Goal: Task Accomplishment & Management: Manage account settings

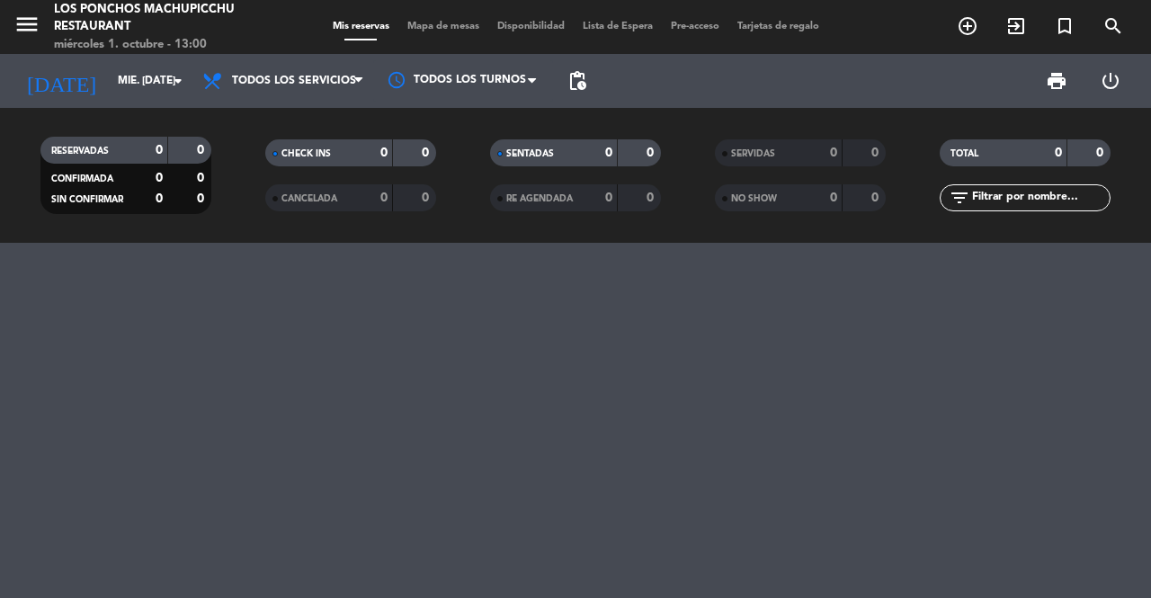
click at [178, 78] on icon "arrow_drop_down" at bounding box center [178, 81] width 22 height 22
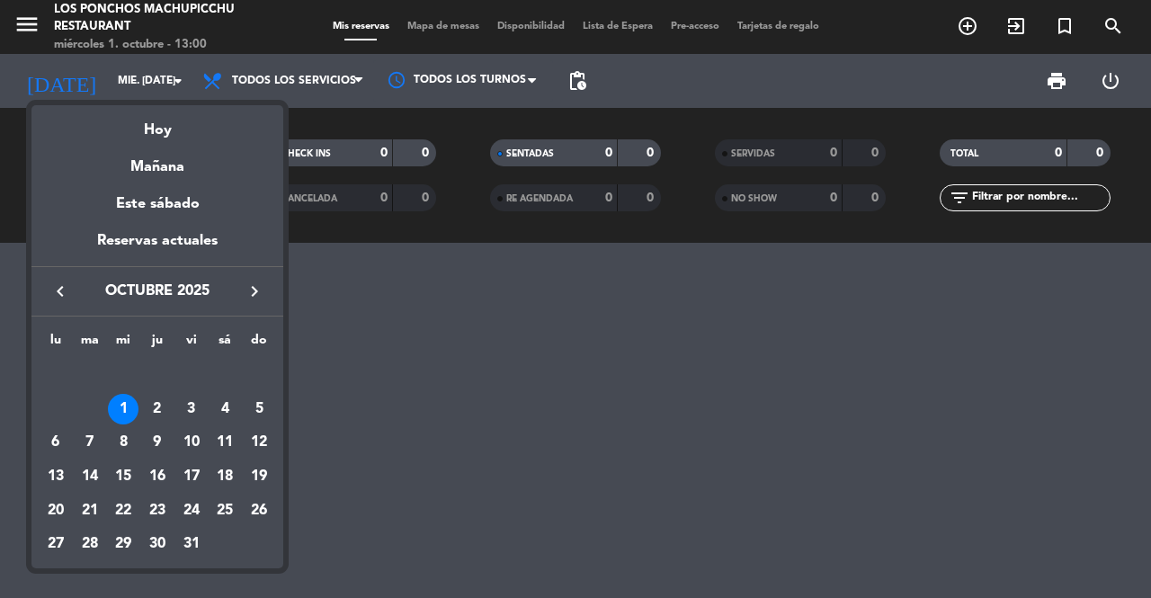
click at [219, 253] on div "Reservas actuales" at bounding box center [157, 247] width 252 height 37
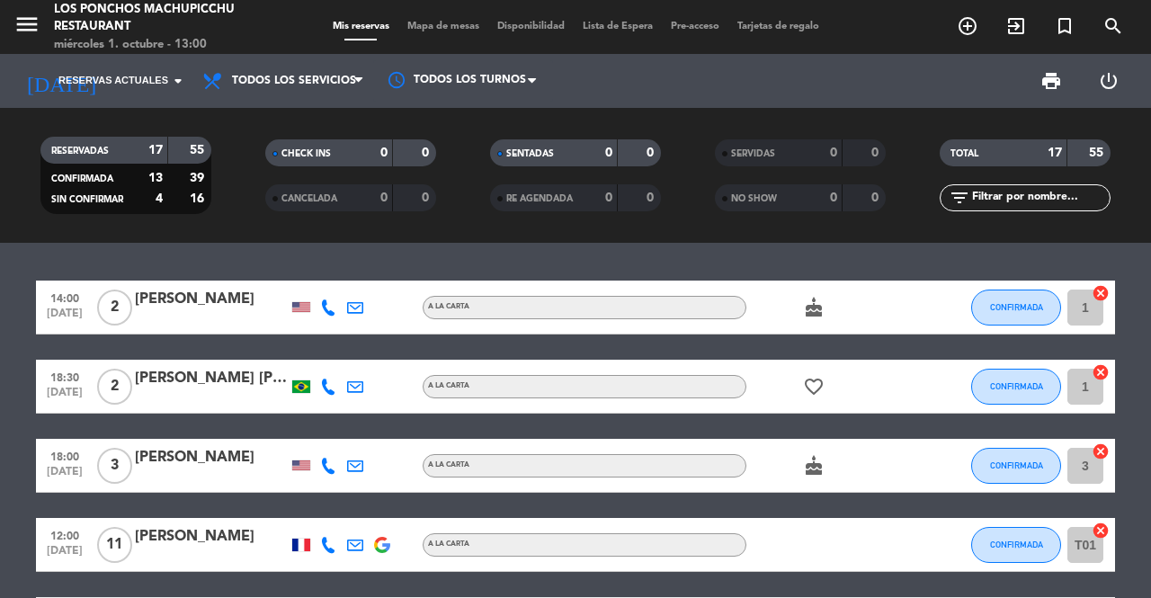
click at [817, 309] on icon "cake" at bounding box center [814, 308] width 22 height 22
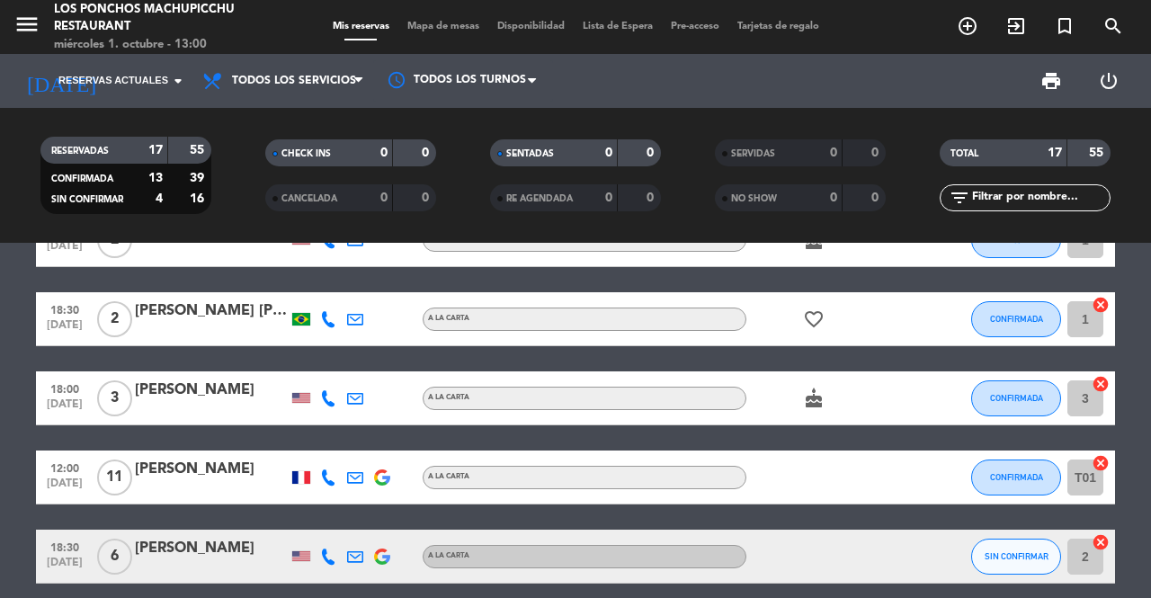
scroll to position [68, 0]
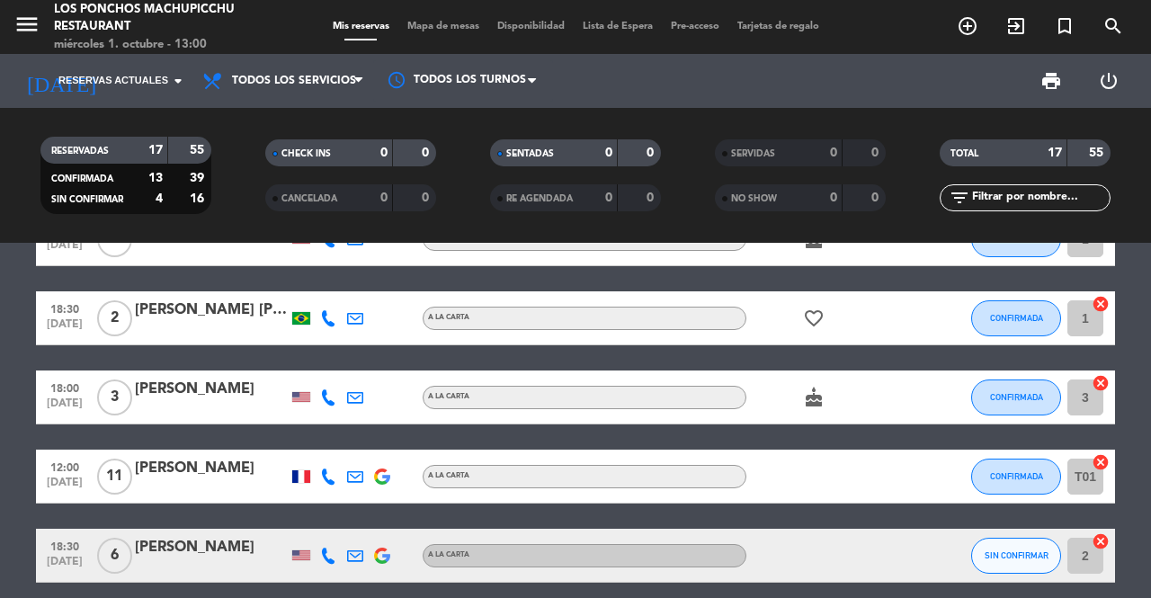
click at [820, 318] on icon "favorite_border" at bounding box center [814, 319] width 22 height 22
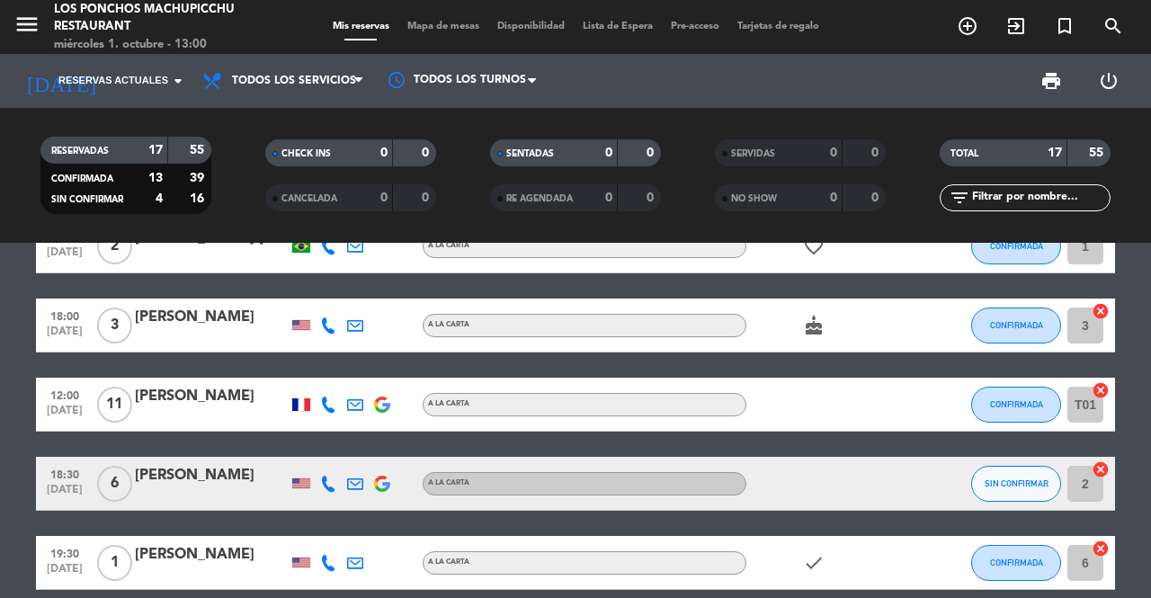
scroll to position [143, 0]
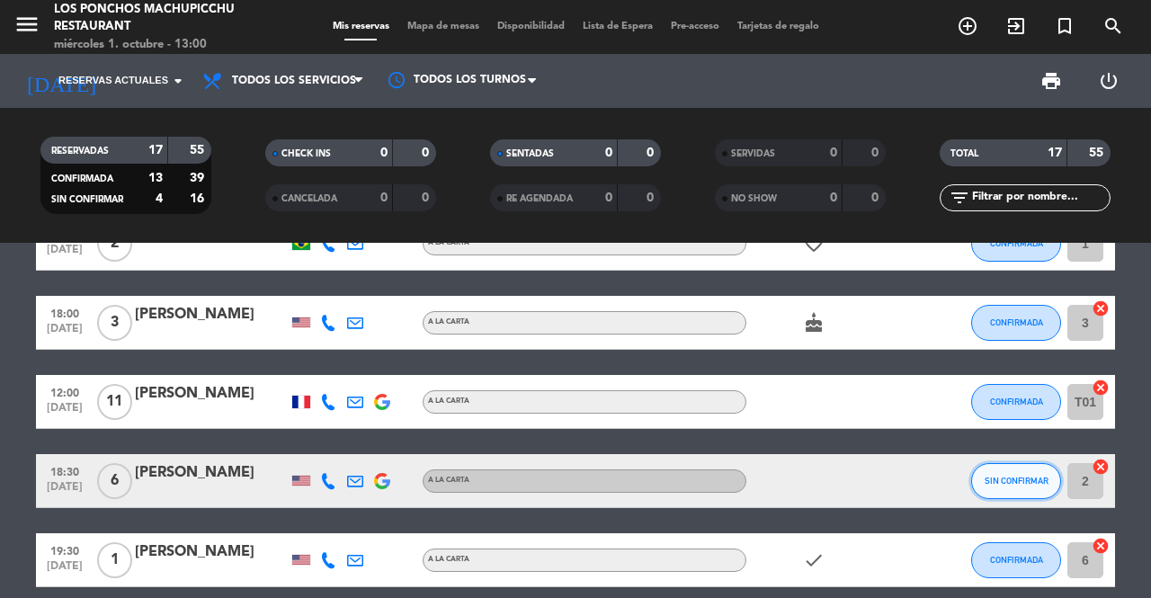
click at [1000, 478] on span "SIN CONFIRMAR" at bounding box center [1017, 481] width 64 height 10
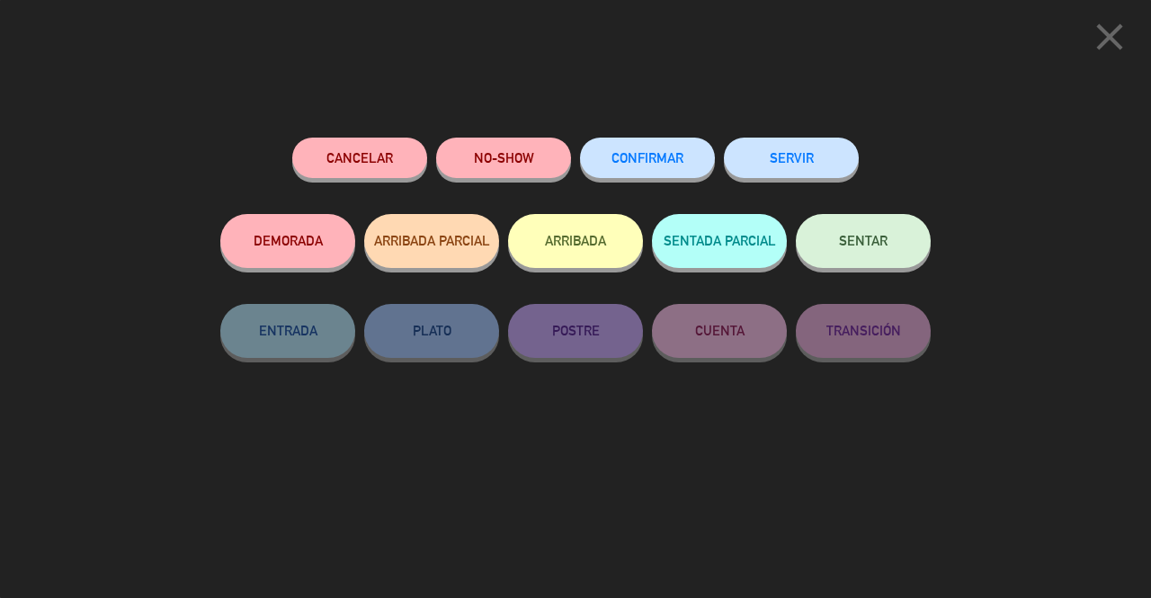
click at [691, 164] on button "CONFIRMAR" at bounding box center [647, 158] width 135 height 40
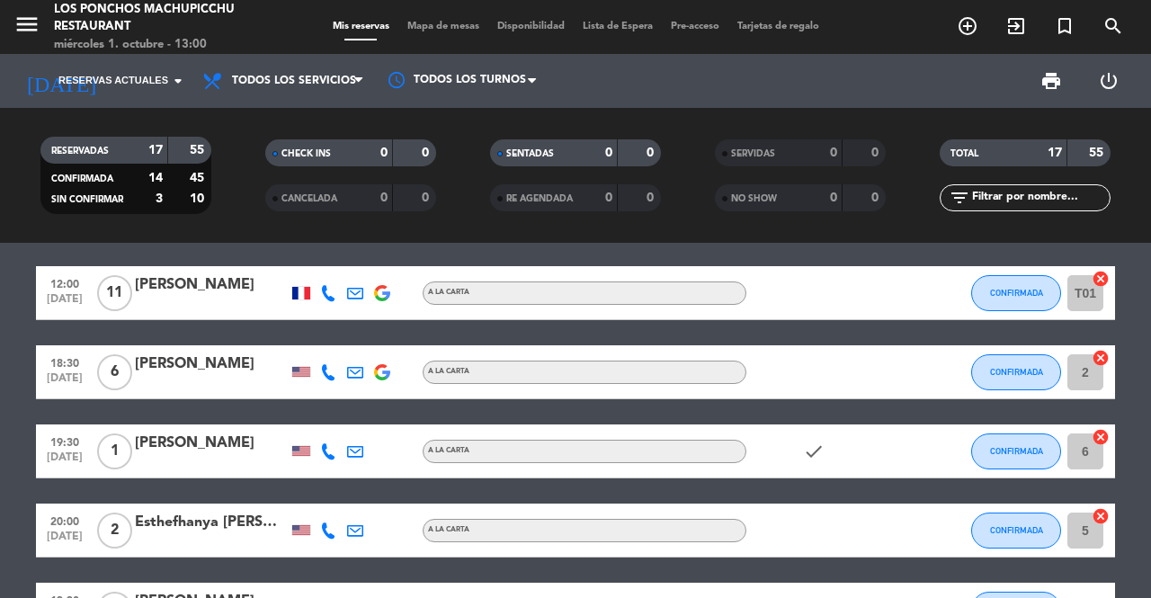
scroll to position [255, 0]
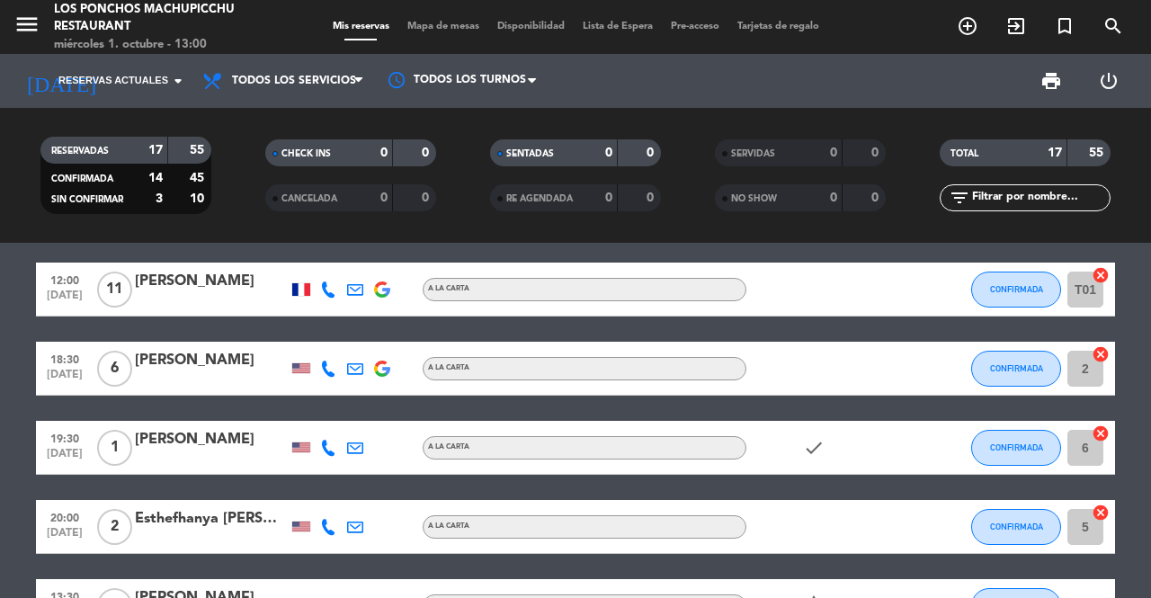
click at [820, 451] on icon "check" at bounding box center [814, 448] width 22 height 22
click at [818, 455] on icon "check" at bounding box center [814, 448] width 22 height 22
click at [809, 448] on icon "check" at bounding box center [814, 448] width 22 height 22
click at [816, 437] on icon "check" at bounding box center [814, 448] width 22 height 22
click at [822, 444] on icon "check" at bounding box center [814, 448] width 22 height 22
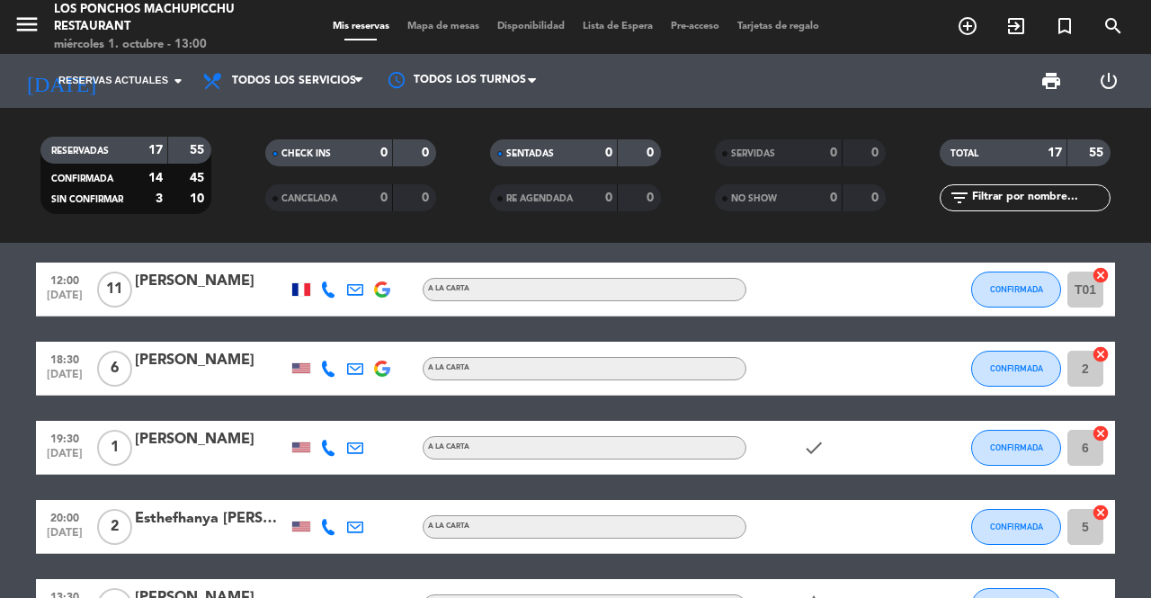
click at [813, 449] on icon "check" at bounding box center [814, 448] width 22 height 22
click at [817, 448] on icon "check" at bounding box center [814, 448] width 22 height 22
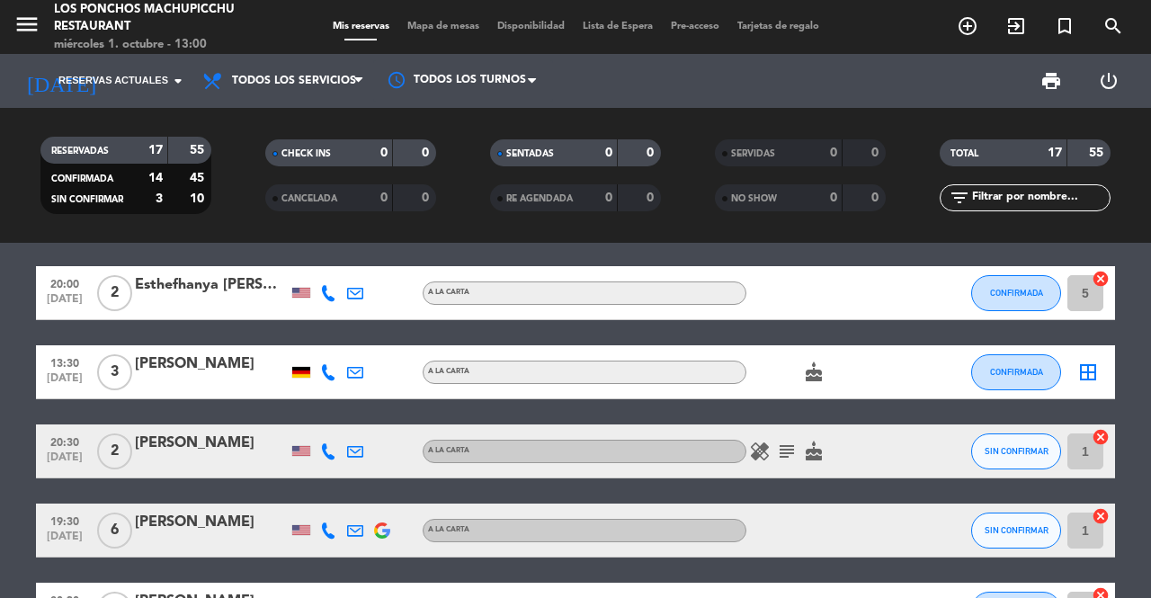
scroll to position [501, 0]
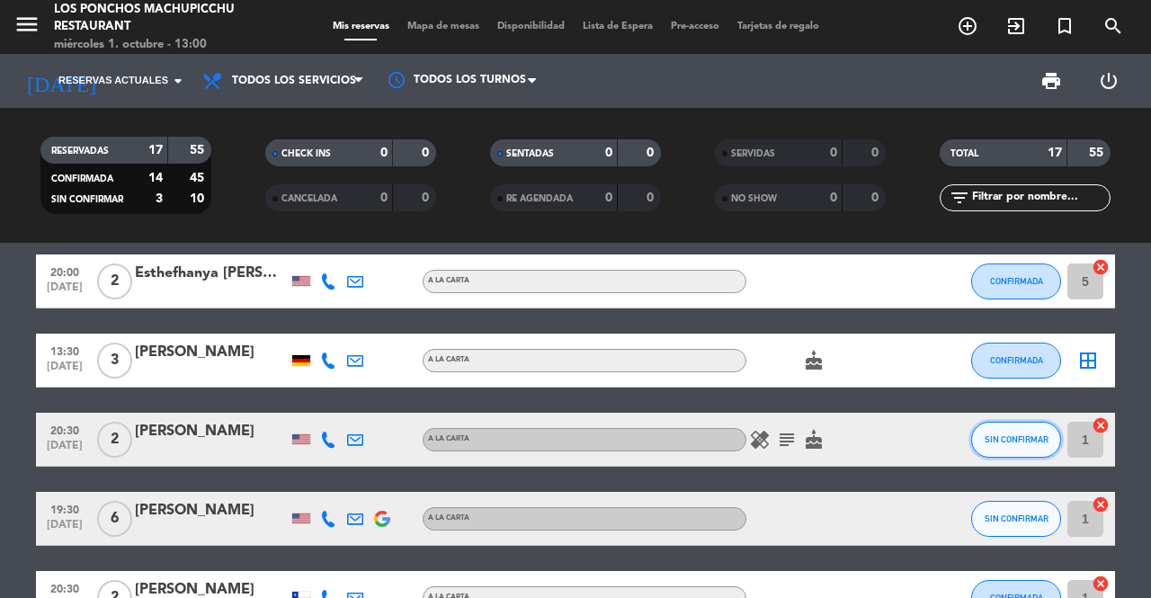
click at [1022, 441] on span "SIN CONFIRMAR" at bounding box center [1017, 439] width 64 height 10
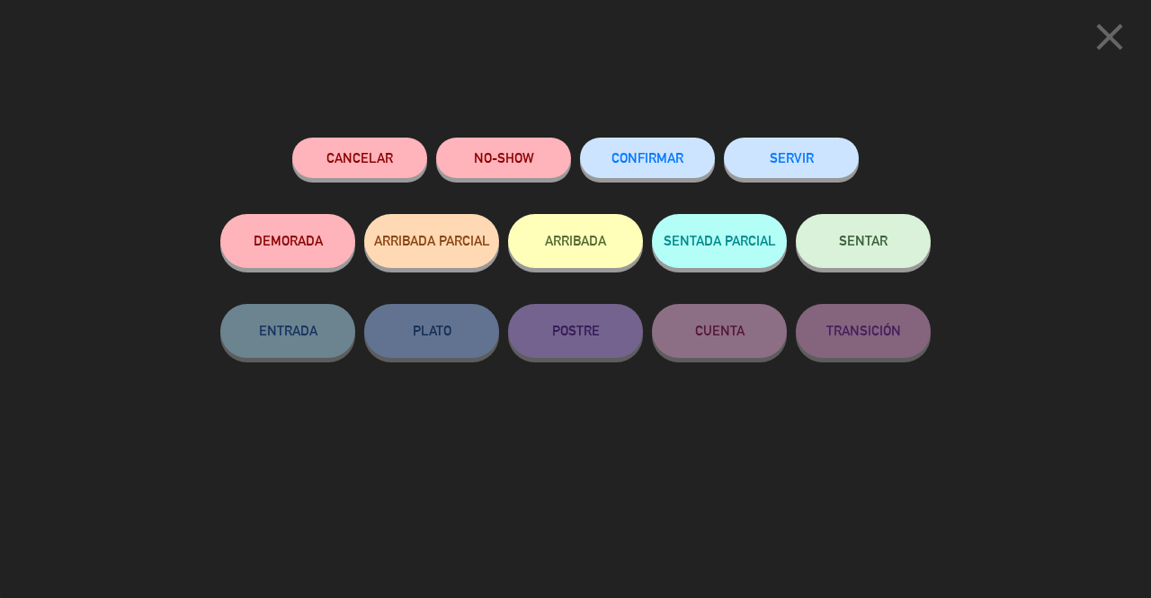
click at [660, 165] on span "CONFIRMAR" at bounding box center [647, 157] width 72 height 15
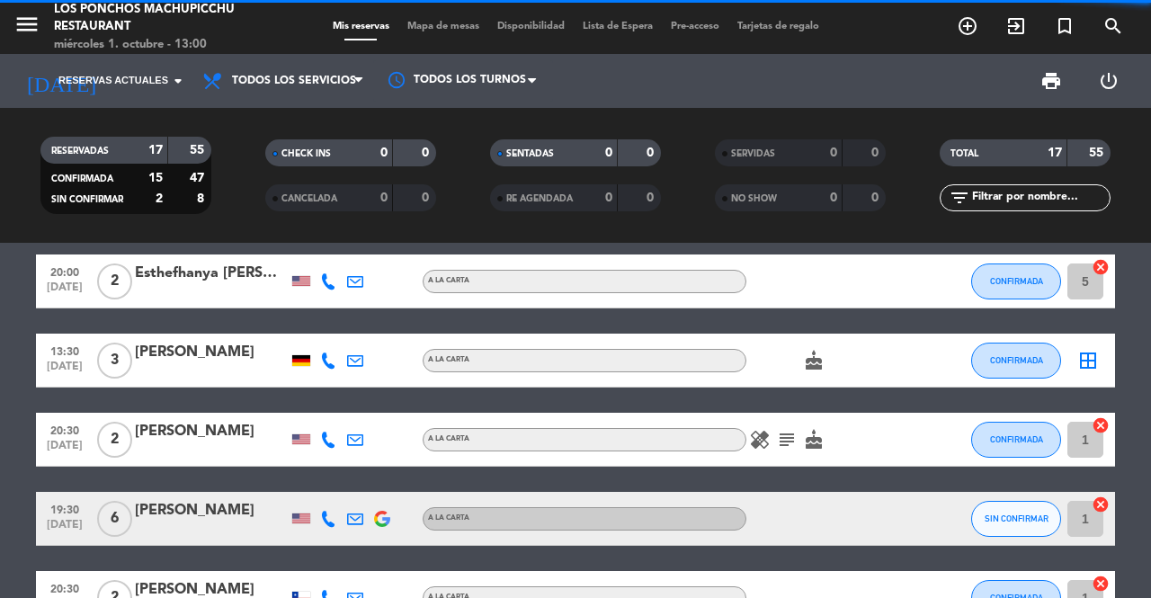
scroll to position [575, 0]
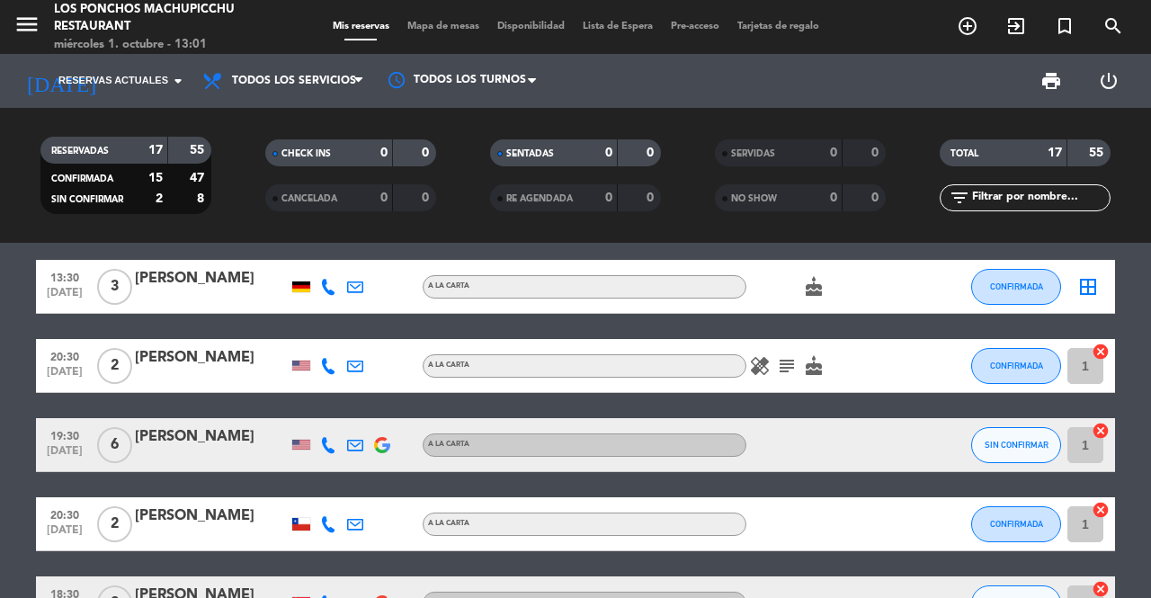
click at [754, 371] on icon "healing" at bounding box center [760, 366] width 22 height 22
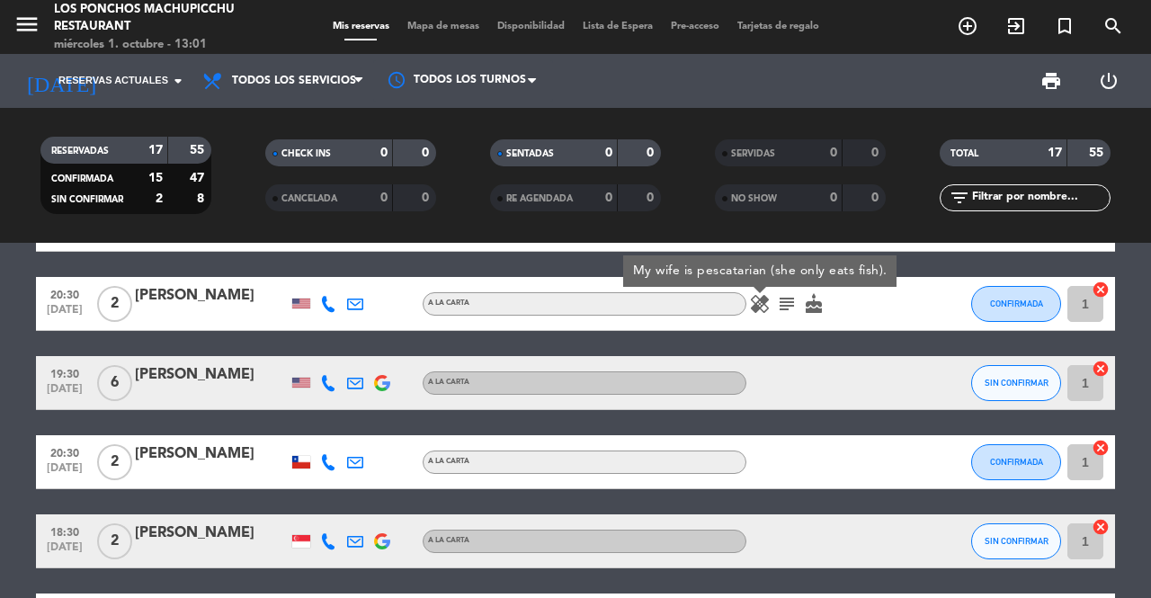
scroll to position [638, 0]
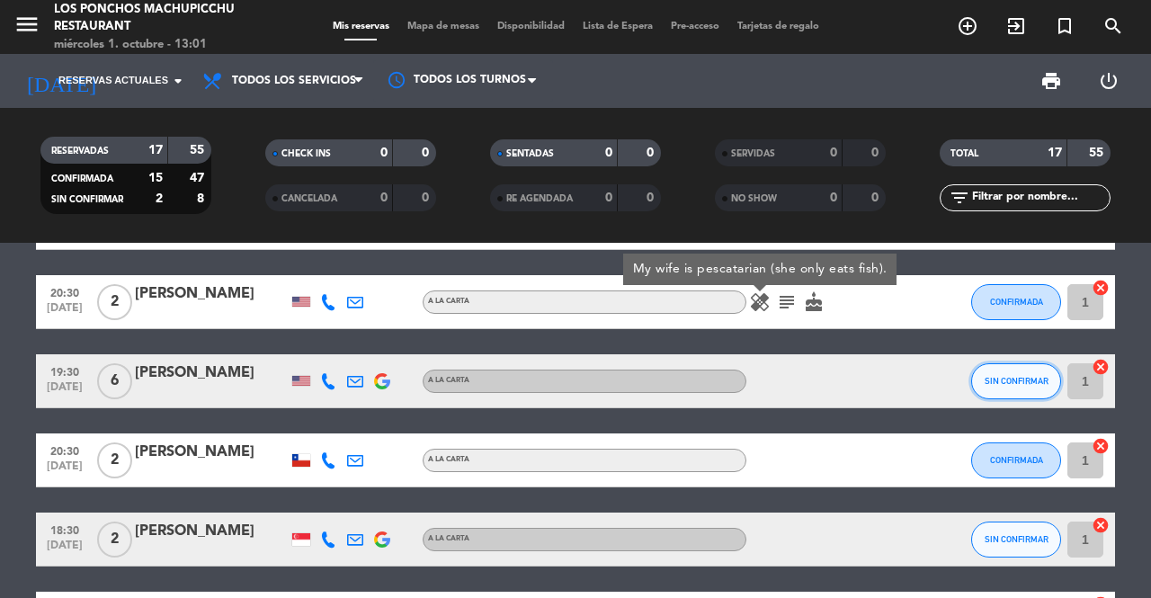
click at [988, 378] on span "SIN CONFIRMAR" at bounding box center [1017, 381] width 64 height 10
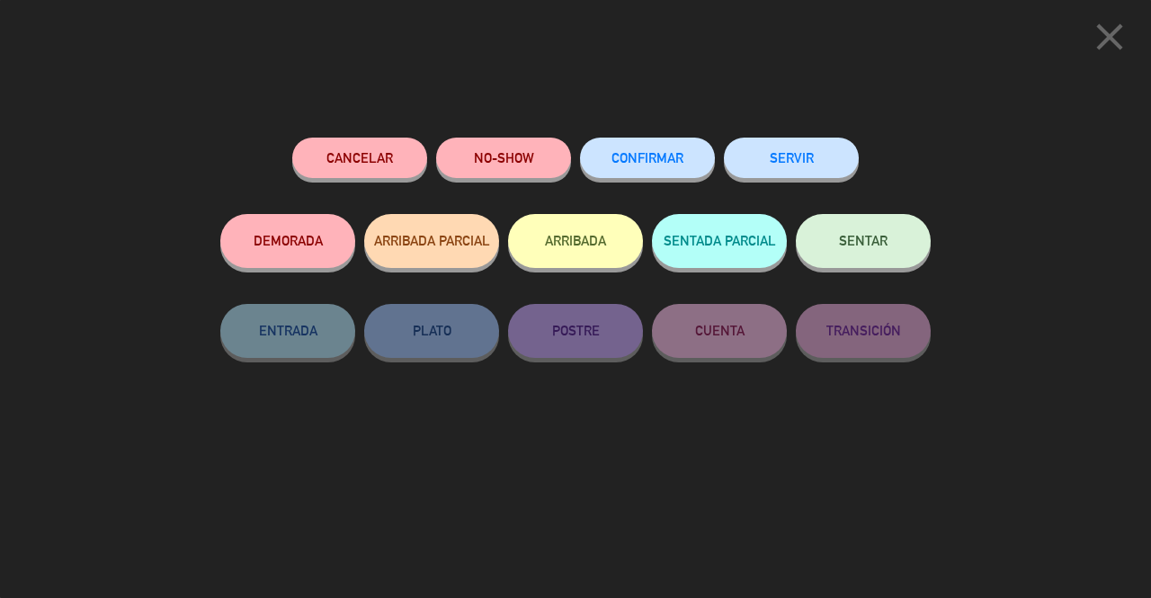
click at [651, 175] on button "CONFIRMAR" at bounding box center [647, 158] width 135 height 40
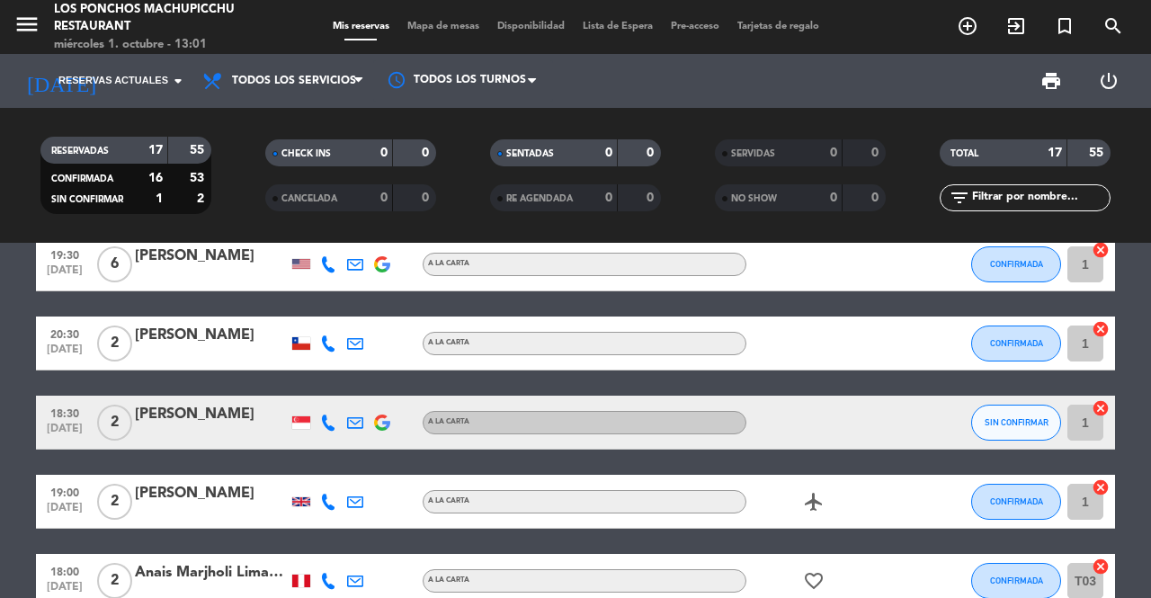
scroll to position [756, 0]
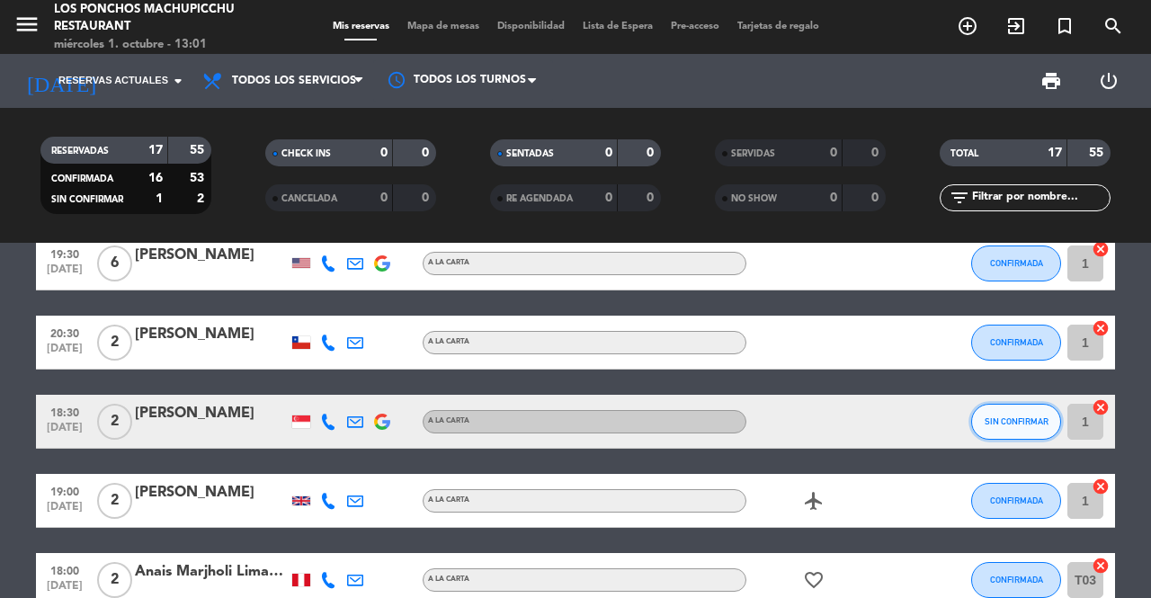
click at [1013, 406] on button "SIN CONFIRMAR" at bounding box center [1016, 422] width 90 height 36
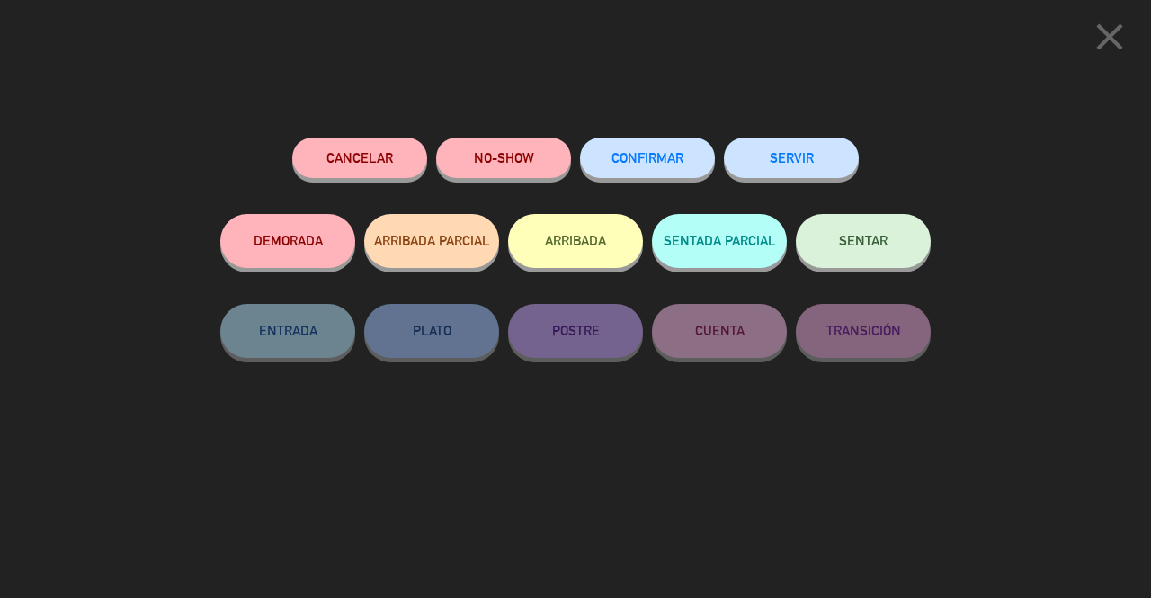
click at [642, 165] on span "CONFIRMAR" at bounding box center [647, 157] width 72 height 15
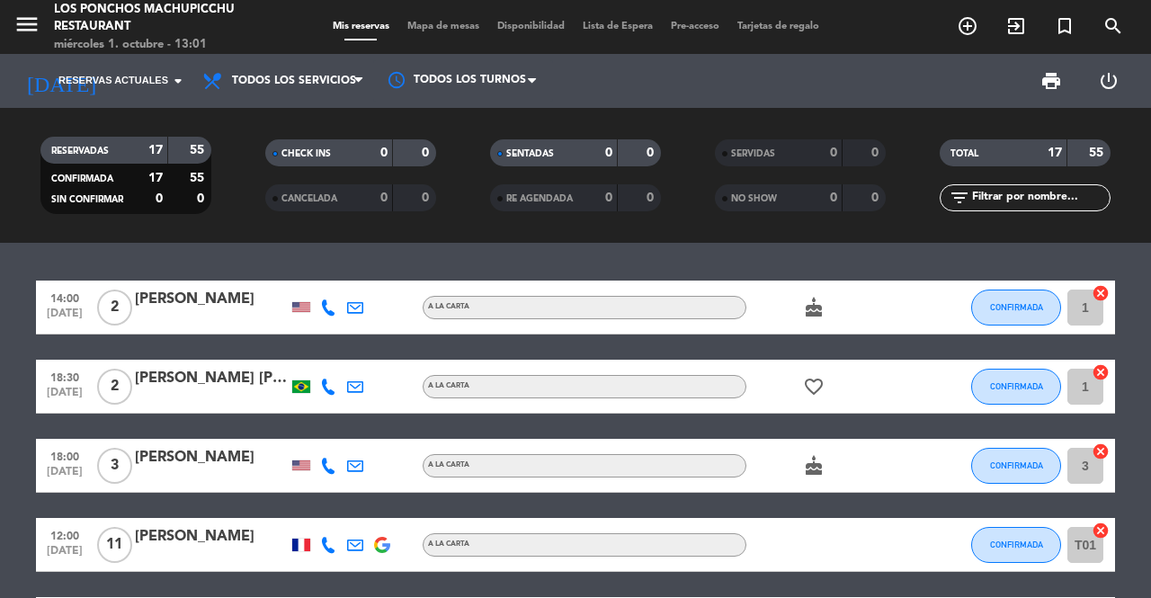
scroll to position [0, 0]
click at [816, 387] on icon "favorite_border" at bounding box center [814, 387] width 22 height 22
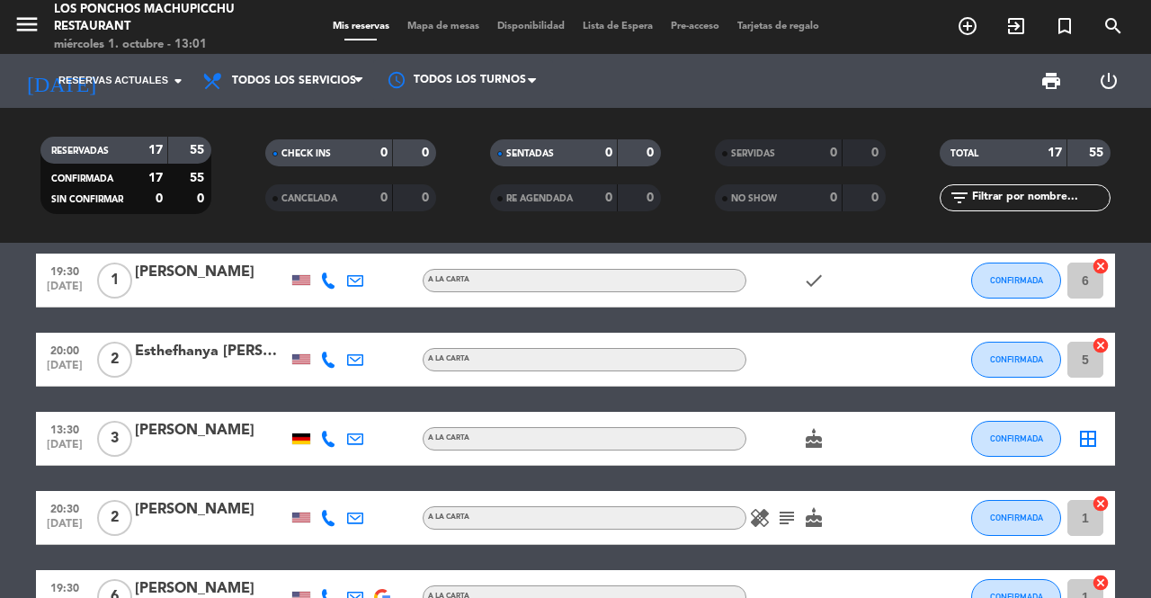
scroll to position [500, 0]
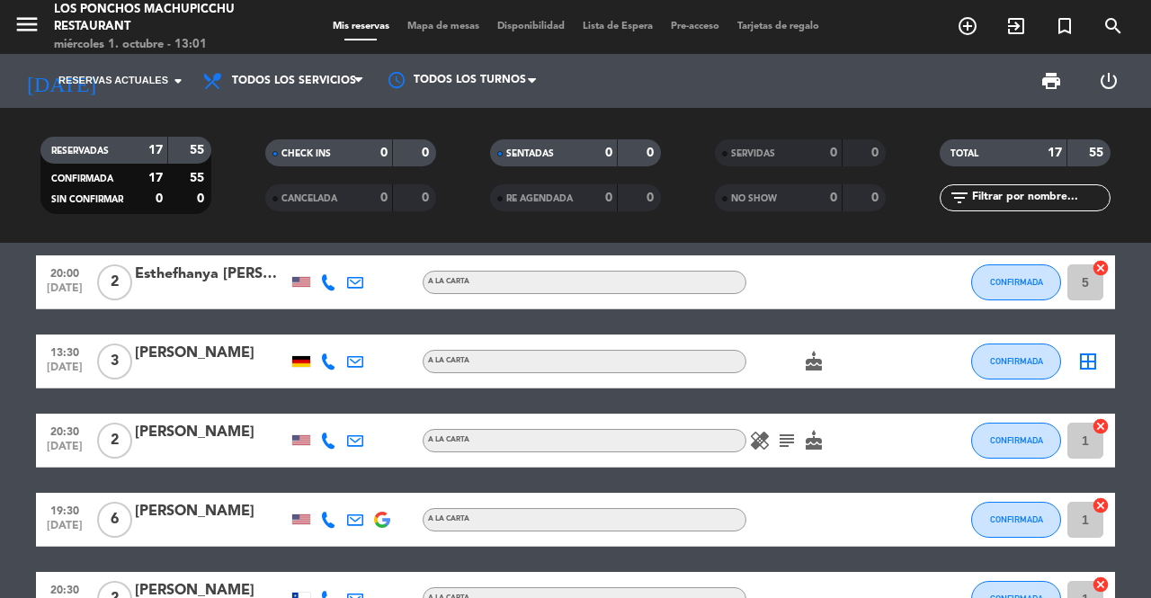
click at [788, 440] on icon "subject" at bounding box center [787, 441] width 22 height 22
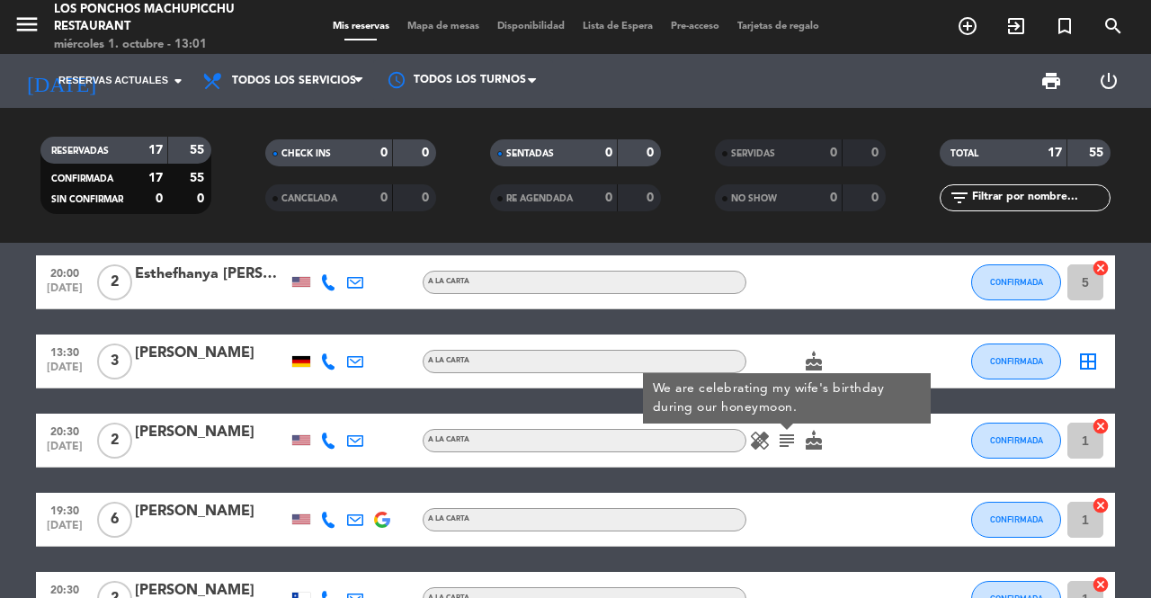
click at [763, 447] on icon "healing" at bounding box center [760, 441] width 22 height 22
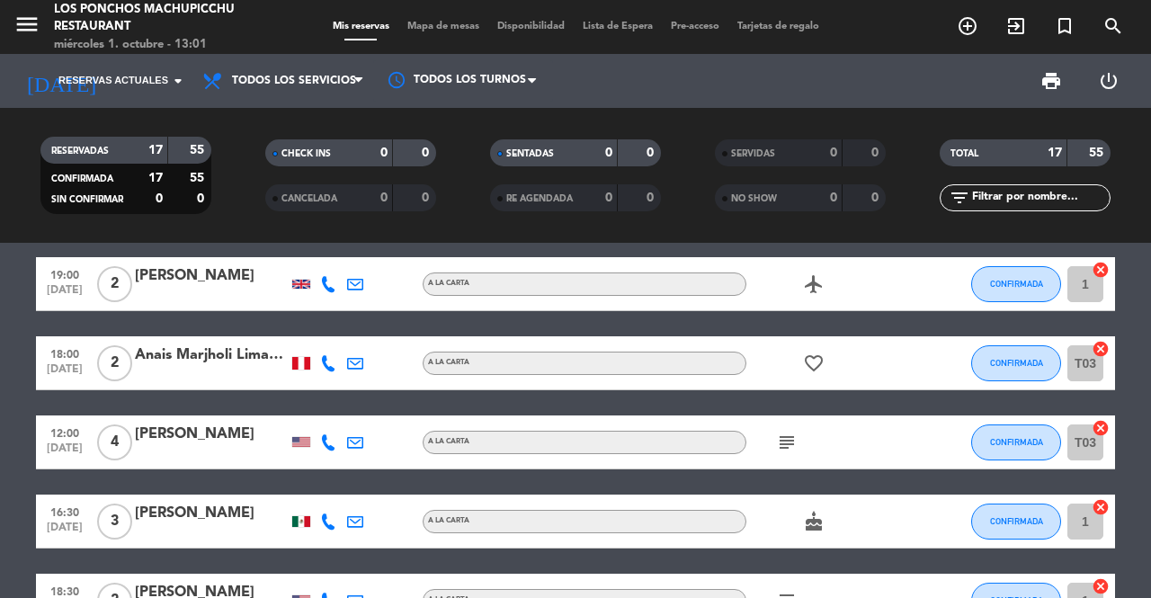
scroll to position [979, 0]
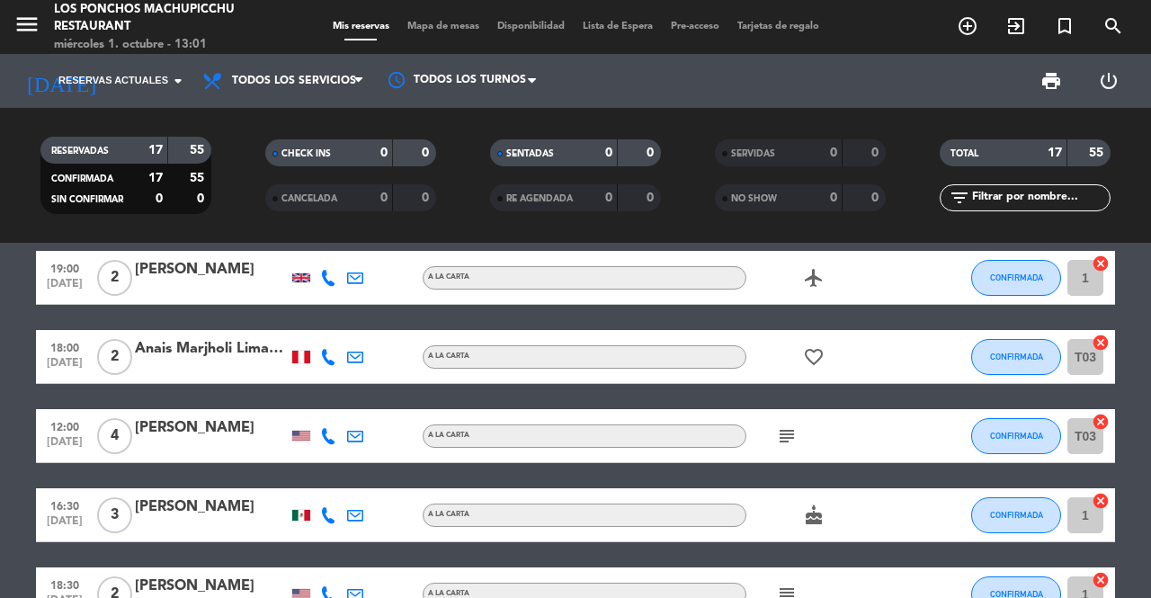
click at [795, 427] on icon "subject" at bounding box center [787, 436] width 22 height 22
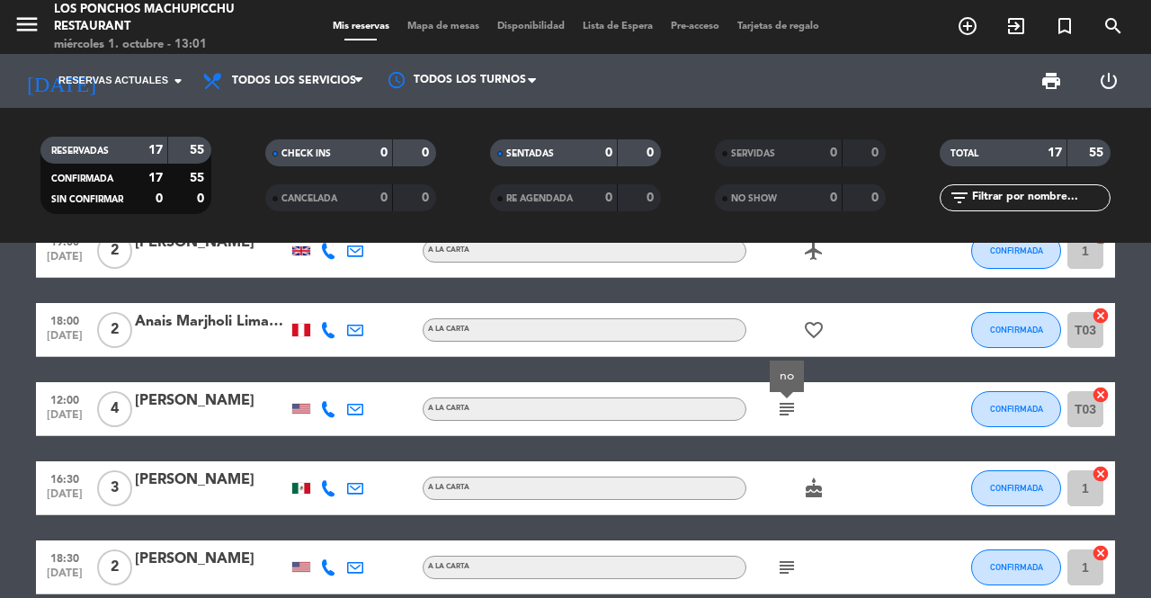
click at [819, 484] on icon "cake" at bounding box center [814, 489] width 22 height 22
click at [784, 564] on icon "subject" at bounding box center [787, 568] width 22 height 22
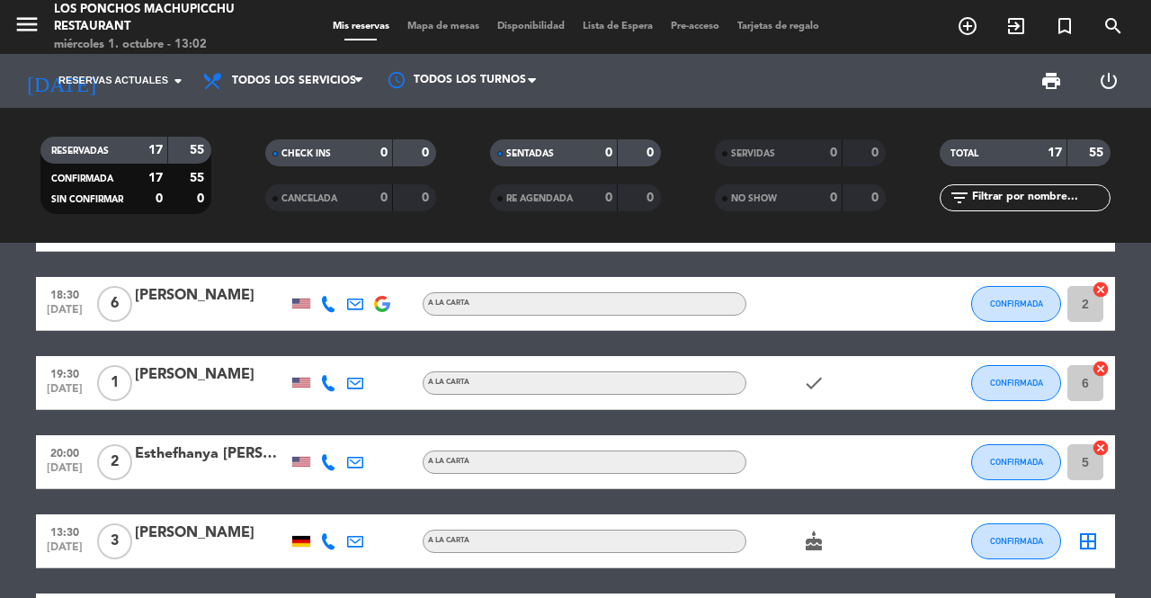
scroll to position [0, 0]
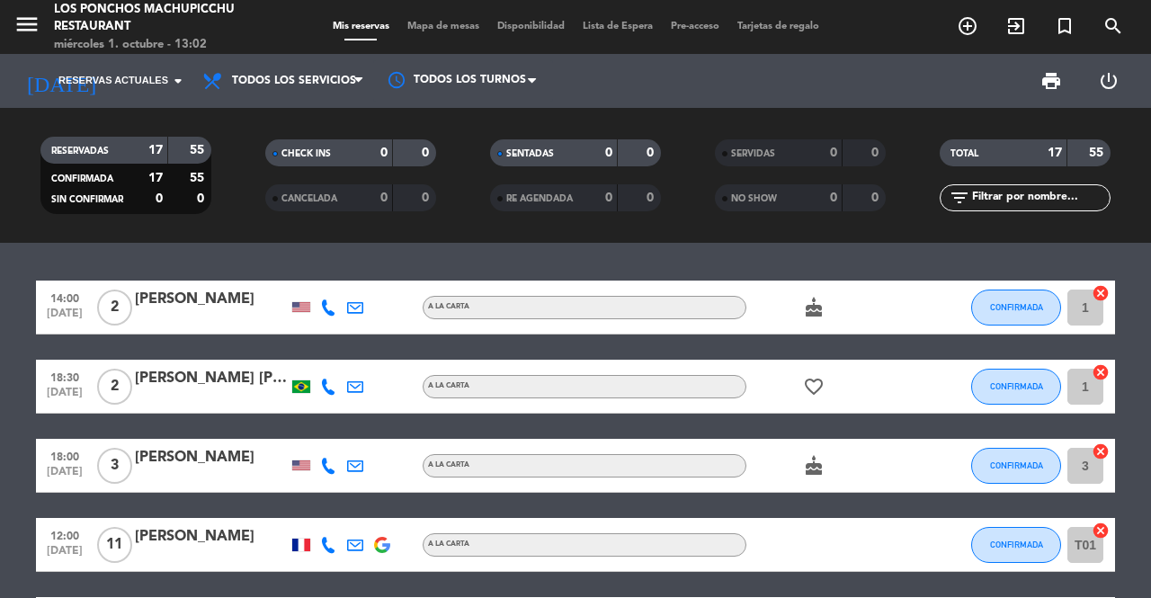
click at [159, 76] on input at bounding box center [180, 81] width 143 height 31
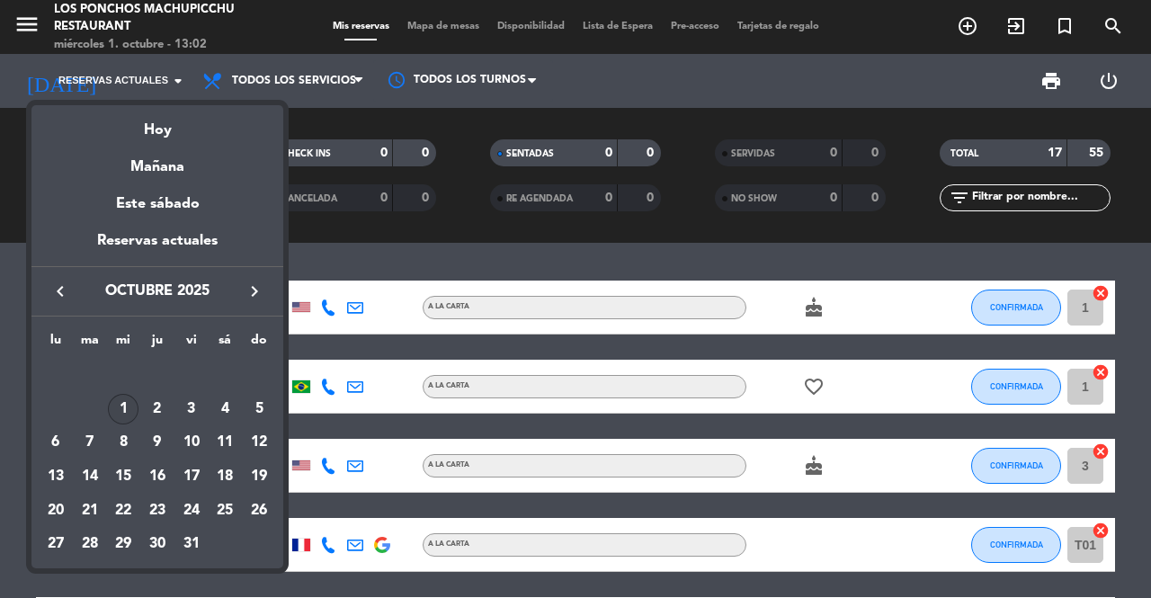
click at [202, 149] on div "Mañana" at bounding box center [157, 160] width 252 height 37
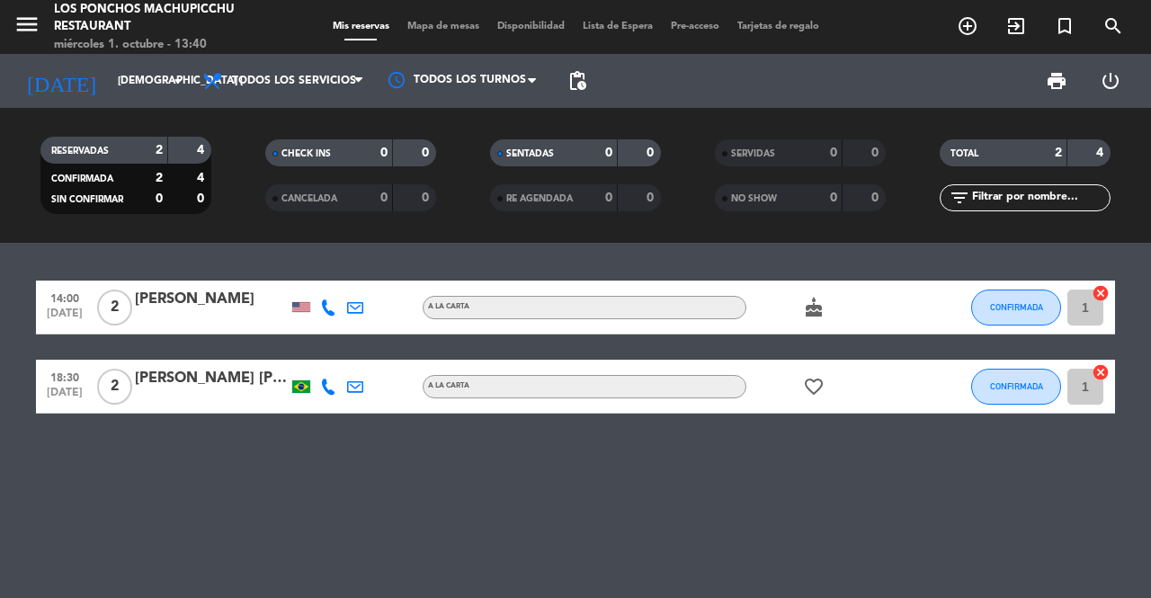
click at [303, 306] on div at bounding box center [301, 307] width 18 height 10
click at [297, 388] on div at bounding box center [301, 386] width 18 height 13
click at [824, 385] on icon "favorite_border" at bounding box center [814, 387] width 22 height 22
click at [818, 306] on icon "cake" at bounding box center [814, 308] width 22 height 22
click at [812, 383] on icon "favorite_border" at bounding box center [814, 387] width 22 height 22
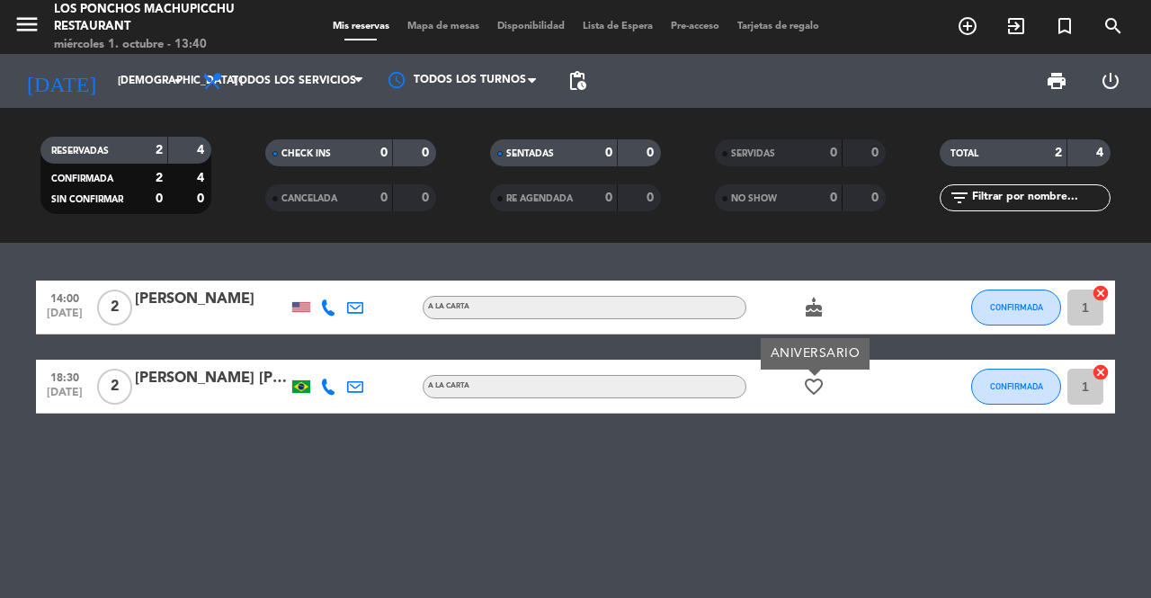
click at [817, 306] on icon "cake" at bounding box center [814, 308] width 22 height 22
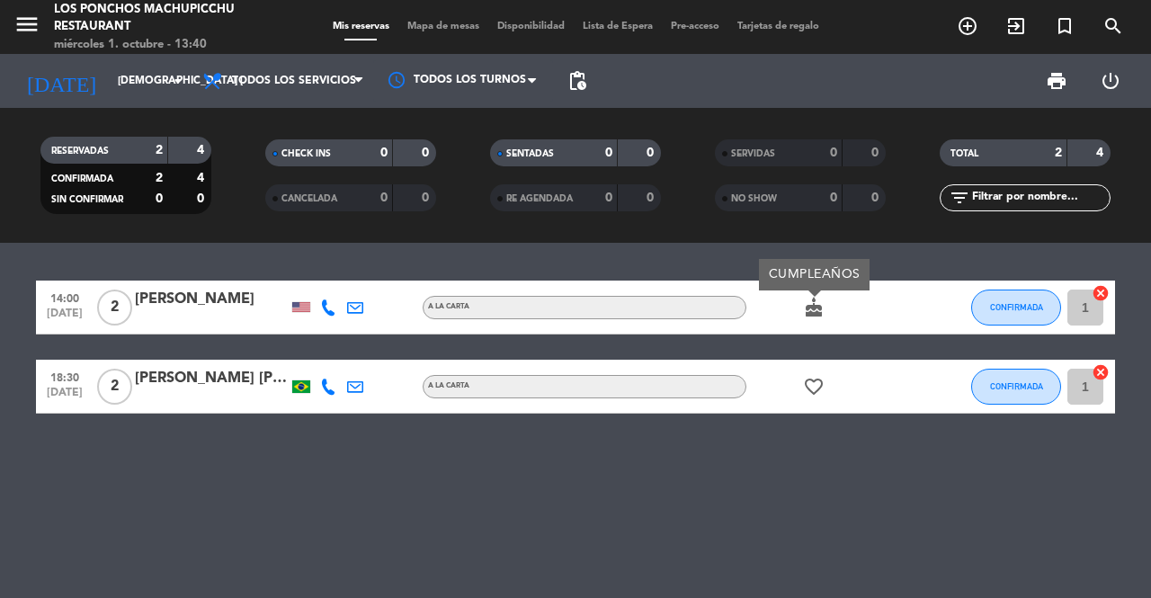
click at [817, 389] on icon "favorite_border" at bounding box center [814, 387] width 22 height 22
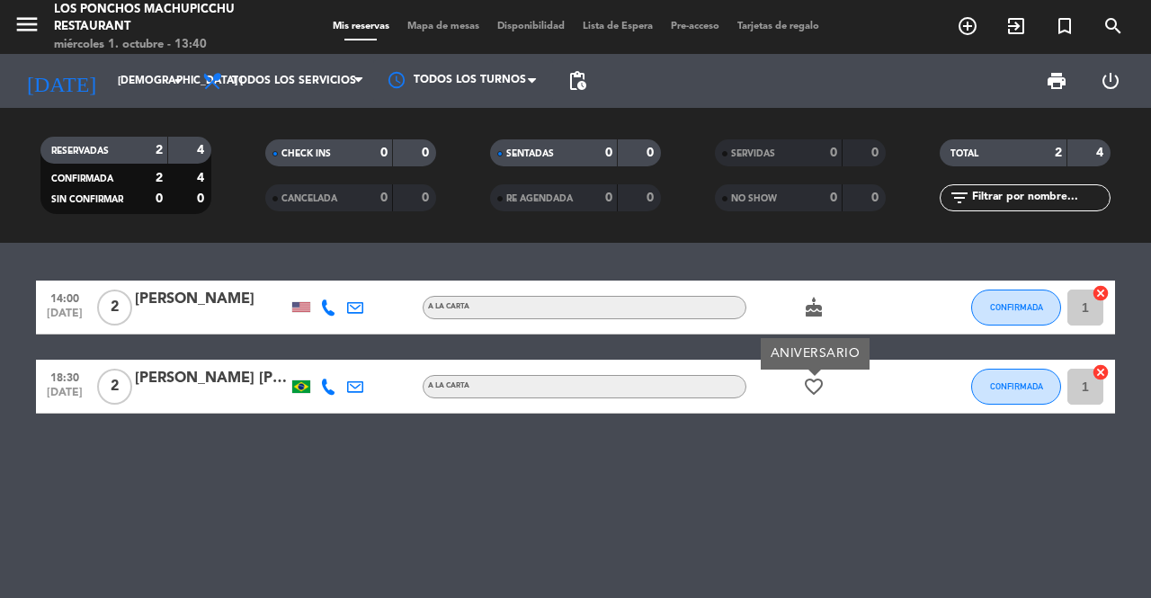
click at [816, 315] on icon "cake" at bounding box center [814, 308] width 22 height 22
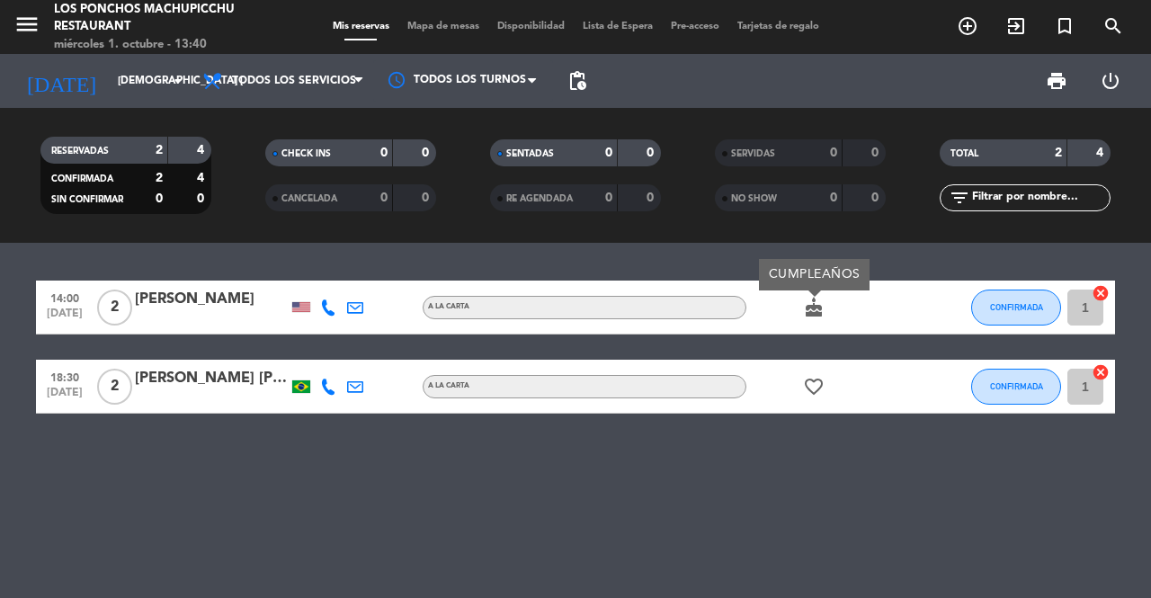
click at [160, 76] on input "[DEMOGRAPHIC_DATA] [DATE]" at bounding box center [180, 81] width 143 height 31
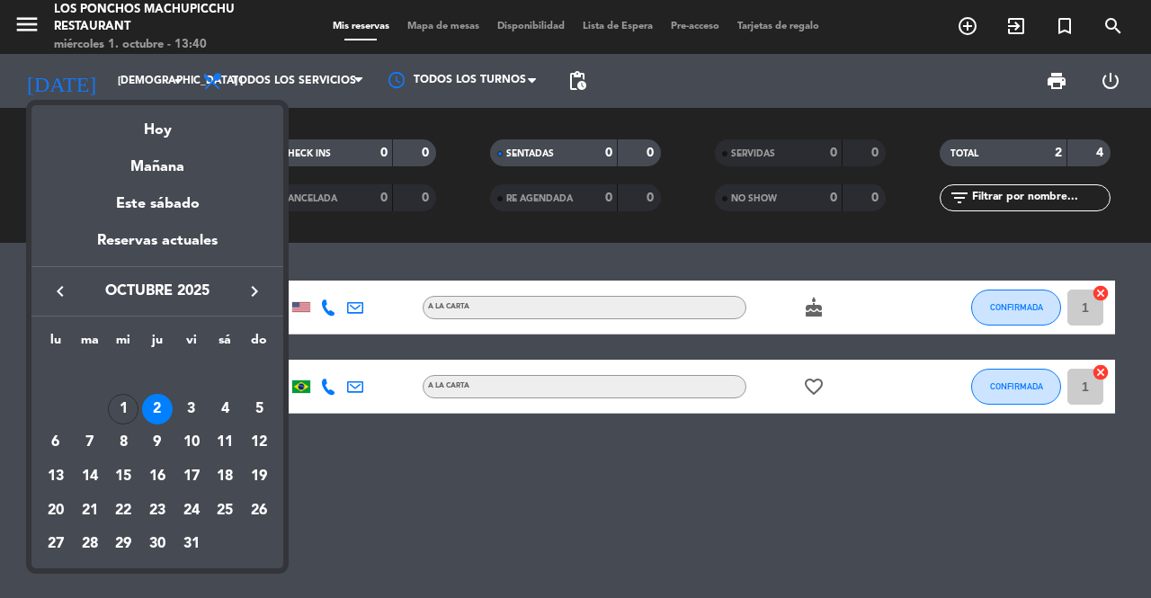
click at [192, 128] on div "Hoy" at bounding box center [157, 123] width 252 height 37
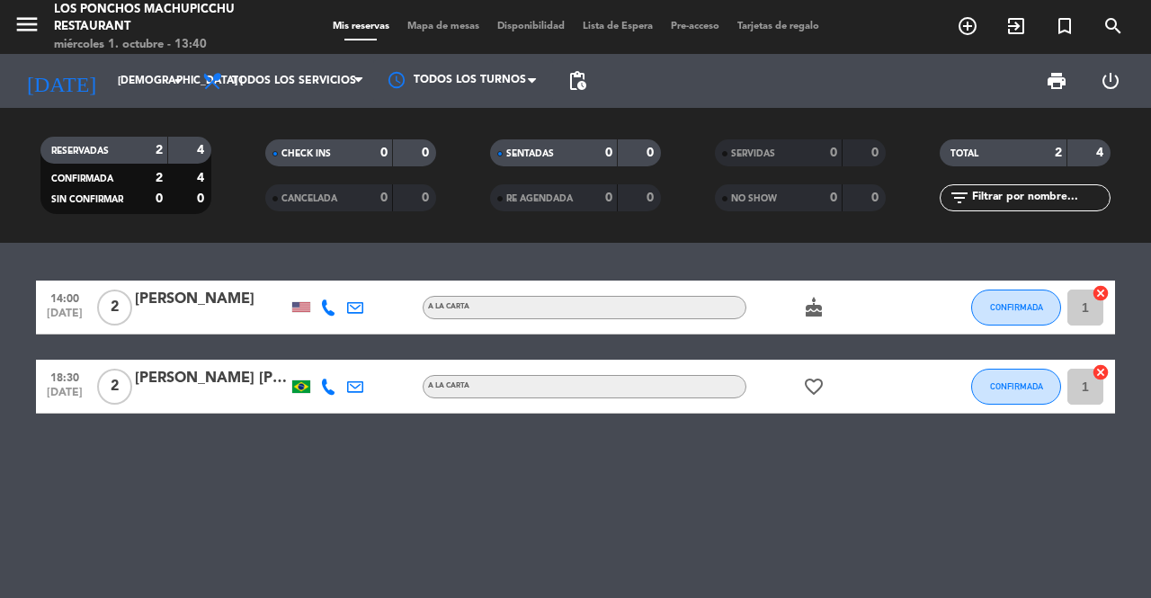
type input "mié. [DATE]"
